Goal: Navigation & Orientation: Go to known website

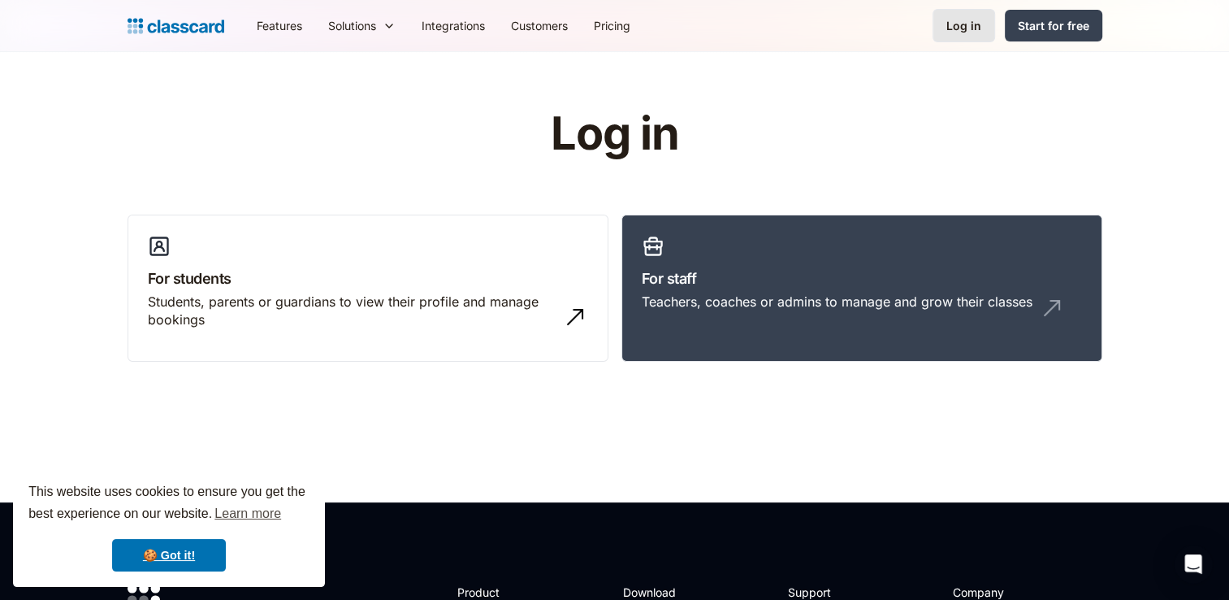
click at [978, 32] on div "Log in" at bounding box center [963, 25] width 35 height 17
click at [966, 25] on div "Log in" at bounding box center [963, 25] width 35 height 17
click at [967, 21] on div "Log in" at bounding box center [963, 25] width 35 height 17
click at [962, 23] on div "Log in" at bounding box center [963, 25] width 35 height 17
click at [821, 292] on div "Teachers, coaches or admins to manage and grow their classes" at bounding box center [837, 301] width 391 height 18
